Goal: Find specific page/section: Find specific page/section

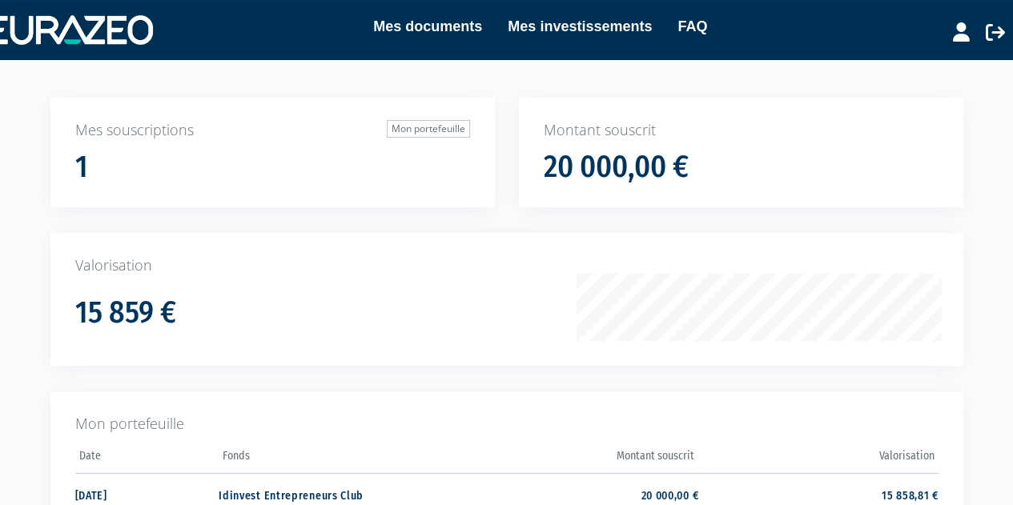
scroll to position [160, 0]
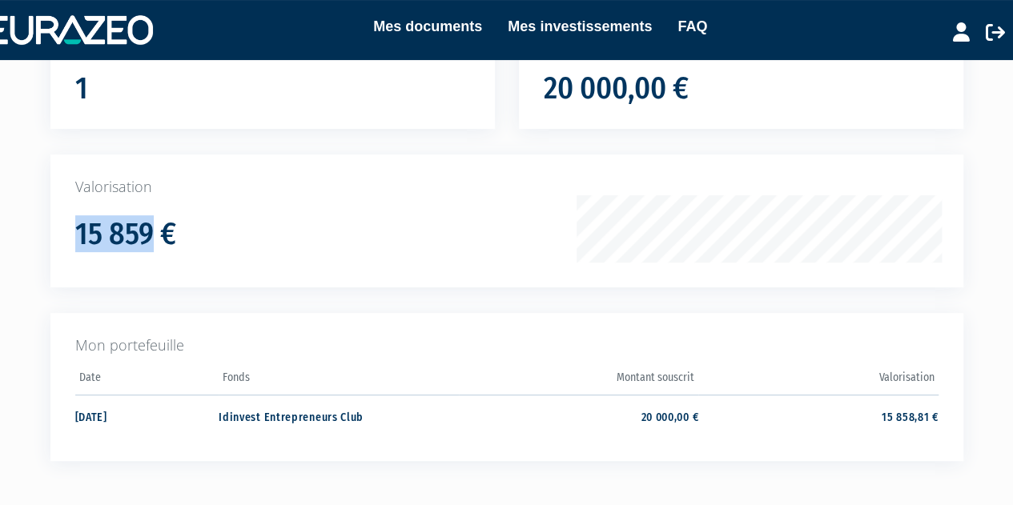
drag, startPoint x: 154, startPoint y: 233, endPoint x: 60, endPoint y: 227, distance: 93.9
click at [60, 227] on div "Valorisation 15 859 €" at bounding box center [506, 220] width 912 height 133
copy h1 "15 859"
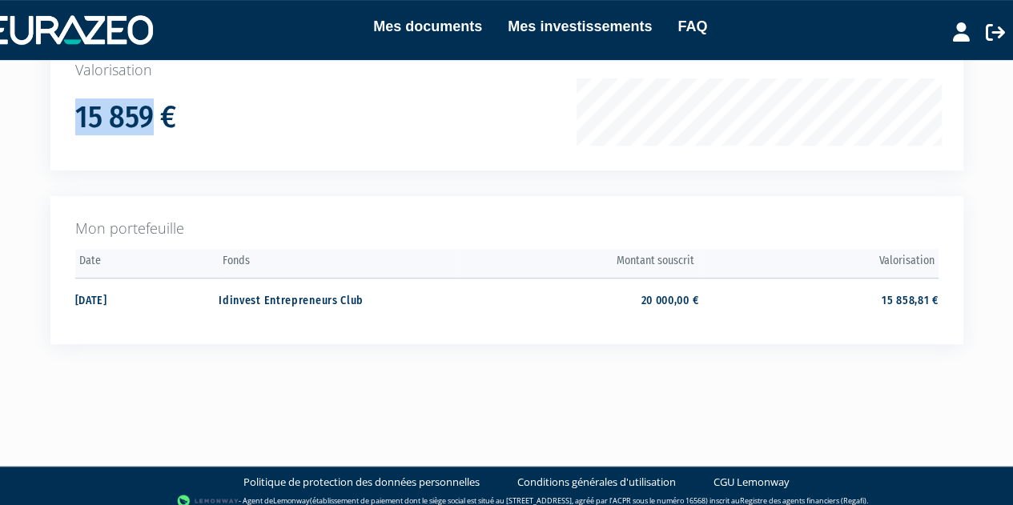
scroll to position [287, 0]
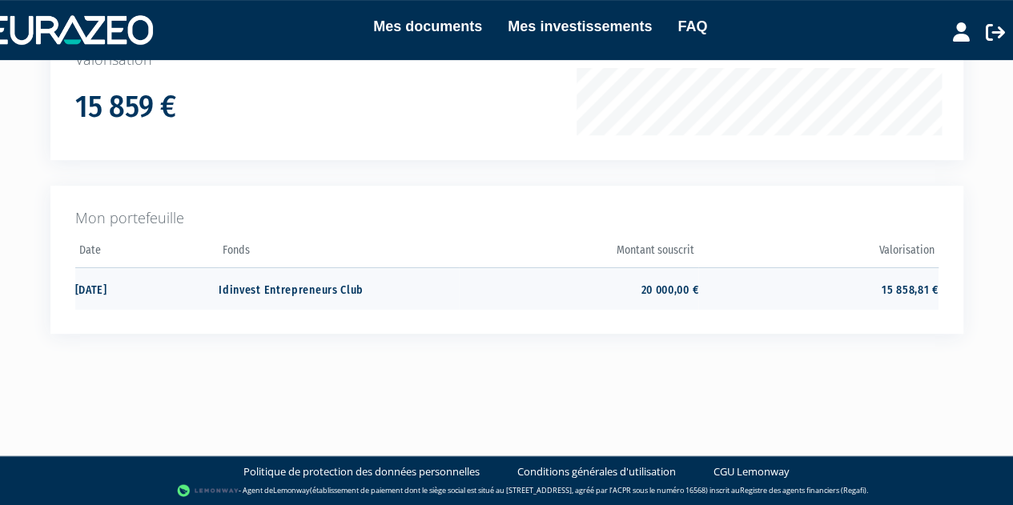
click at [324, 291] on td "Idinvest Entrepreneurs Club" at bounding box center [338, 288] width 239 height 42
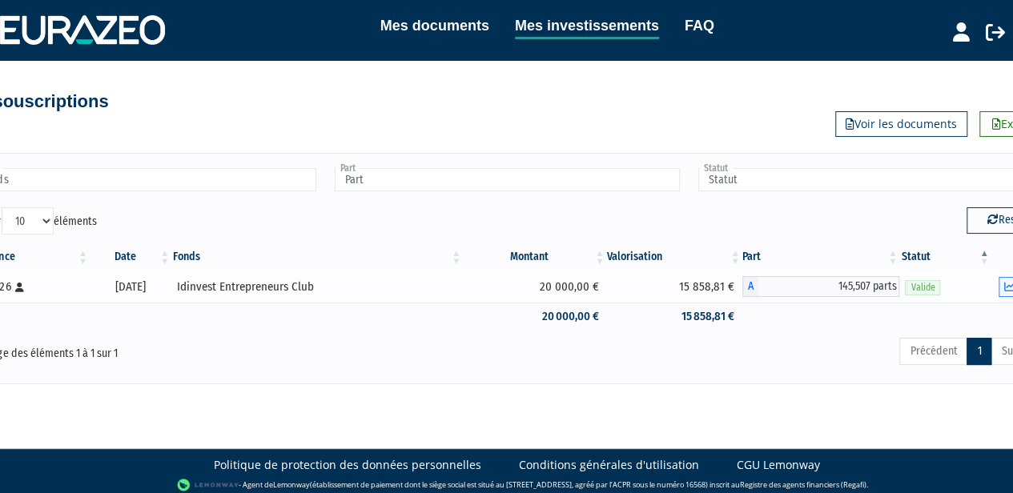
click at [1010, 289] on icon "button" at bounding box center [1008, 287] width 10 height 10
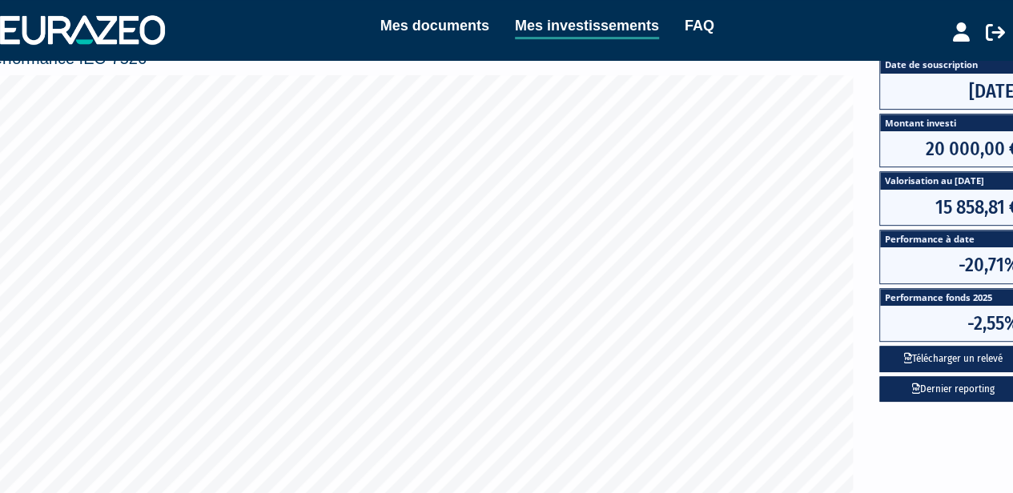
scroll to position [320, 0]
